Goal: Navigation & Orientation: Find specific page/section

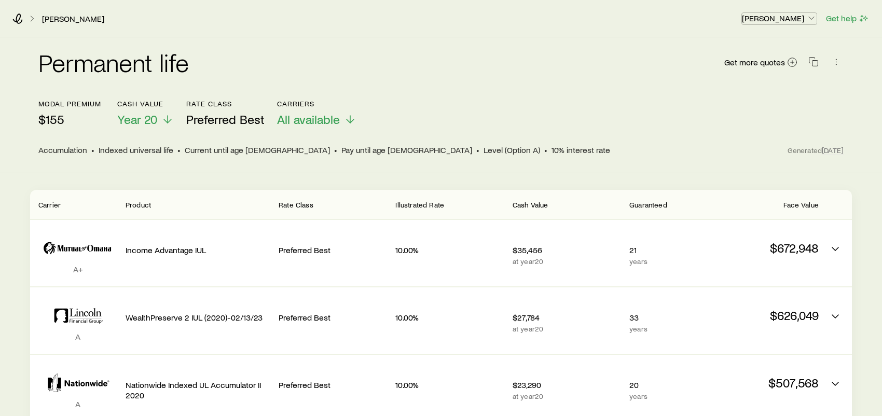
click at [798, 18] on p "Andy Branz" at bounding box center [779, 18] width 75 height 10
click at [11, 18] on div "Petersen, Clara Andy Branz Get help" at bounding box center [441, 18] width 882 height 37
click at [17, 17] on icon at bounding box center [17, 18] width 10 height 10
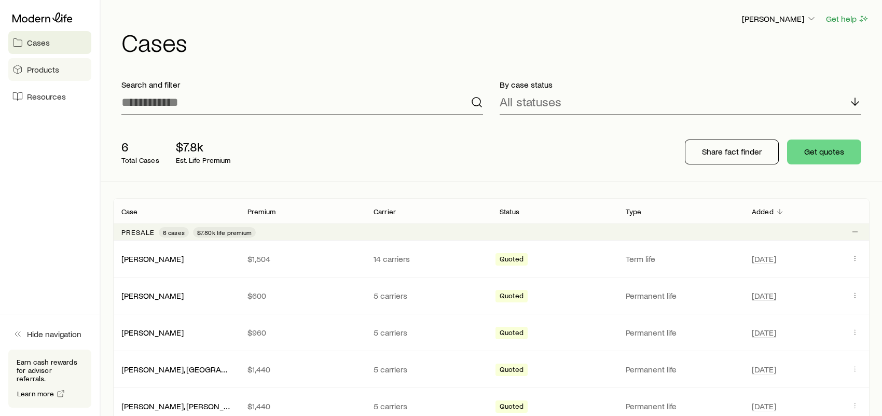
click at [68, 67] on link "Products" at bounding box center [49, 69] width 83 height 23
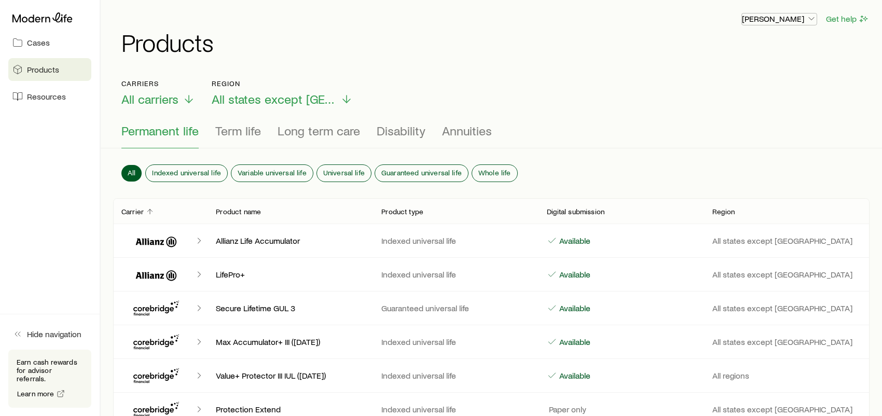
click at [802, 19] on p "Andy Branz" at bounding box center [779, 18] width 75 height 10
click at [770, 48] on span "Licenses and contracts" at bounding box center [758, 46] width 85 height 10
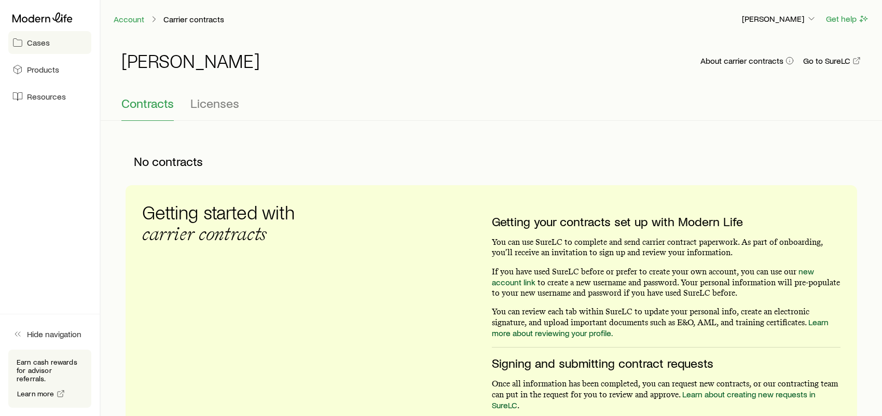
click at [39, 49] on link "Cases" at bounding box center [49, 42] width 83 height 23
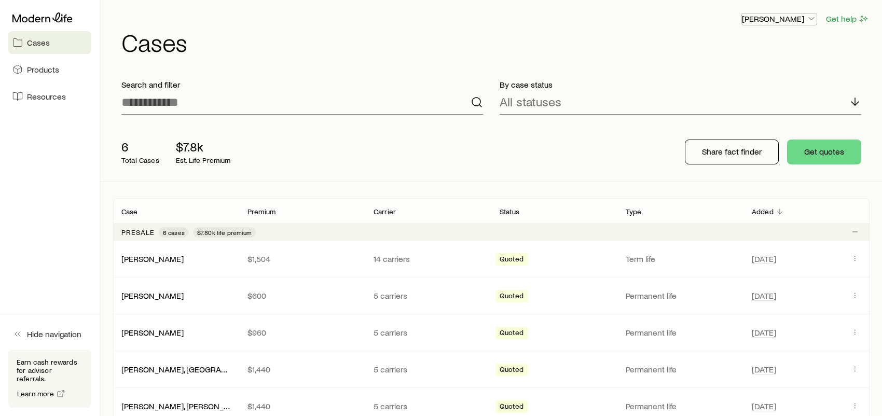
click at [804, 18] on p "Andy Branz" at bounding box center [779, 18] width 75 height 10
click at [745, 73] on span "Track payments" at bounding box center [745, 74] width 58 height 10
